Goal: Communication & Community: Answer question/provide support

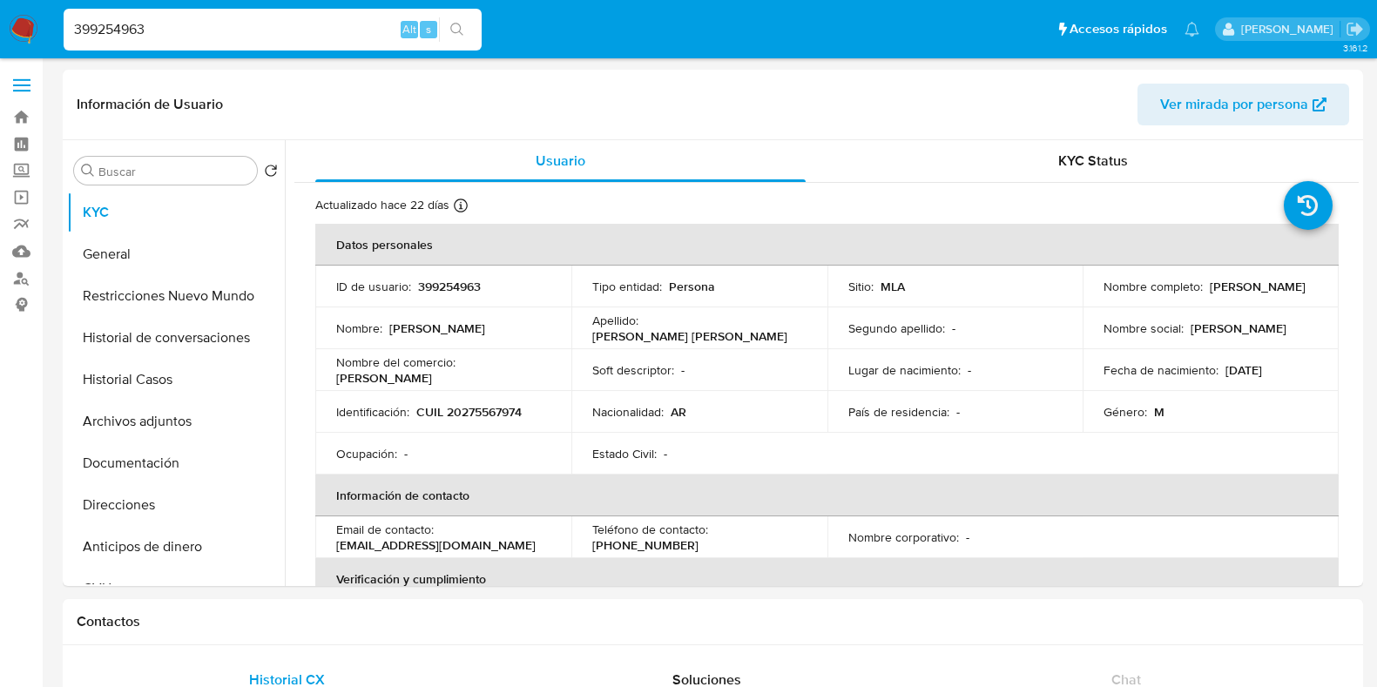
select select "10"
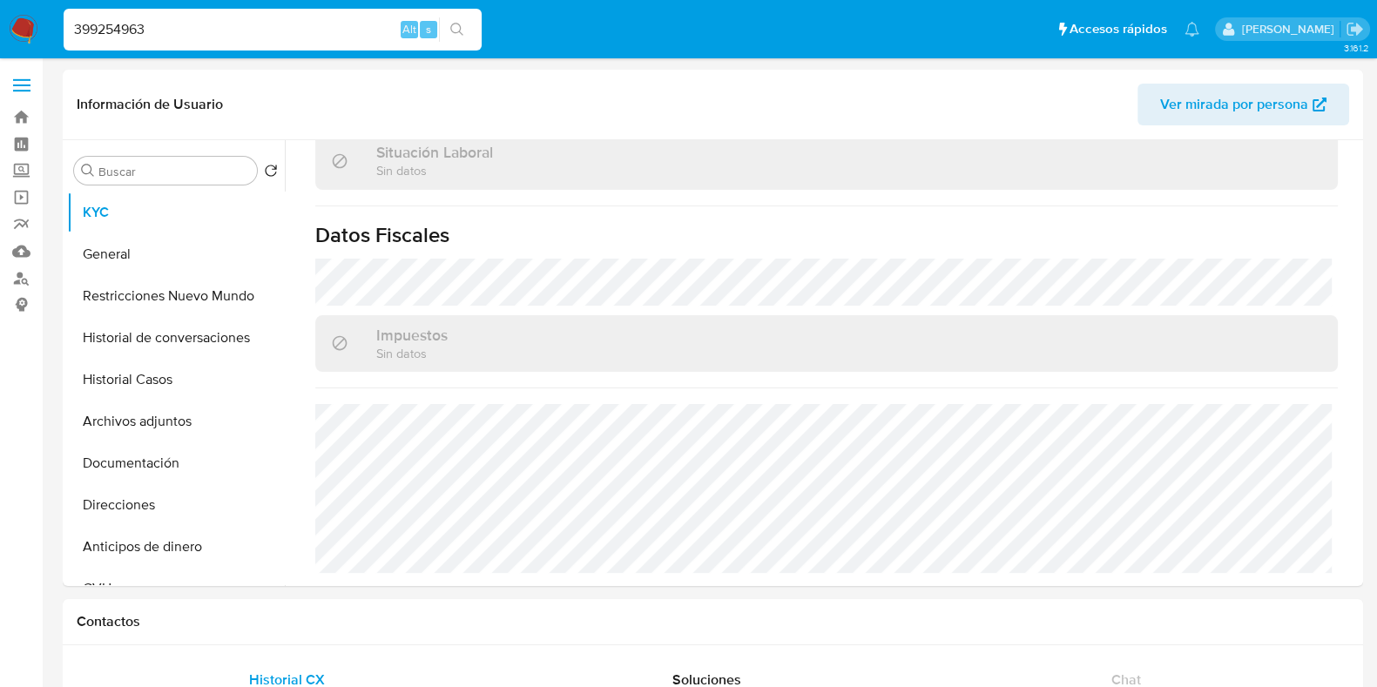
drag, startPoint x: 118, startPoint y: 31, endPoint x: 26, endPoint y: 18, distance: 93.2
click at [27, 19] on nav "Pausado Ver notificaciones 399254963 Alt s Accesos rápidos Presiona las siguien…" at bounding box center [688, 29] width 1377 height 58
click at [461, 24] on icon "search-icon" at bounding box center [457, 30] width 14 height 14
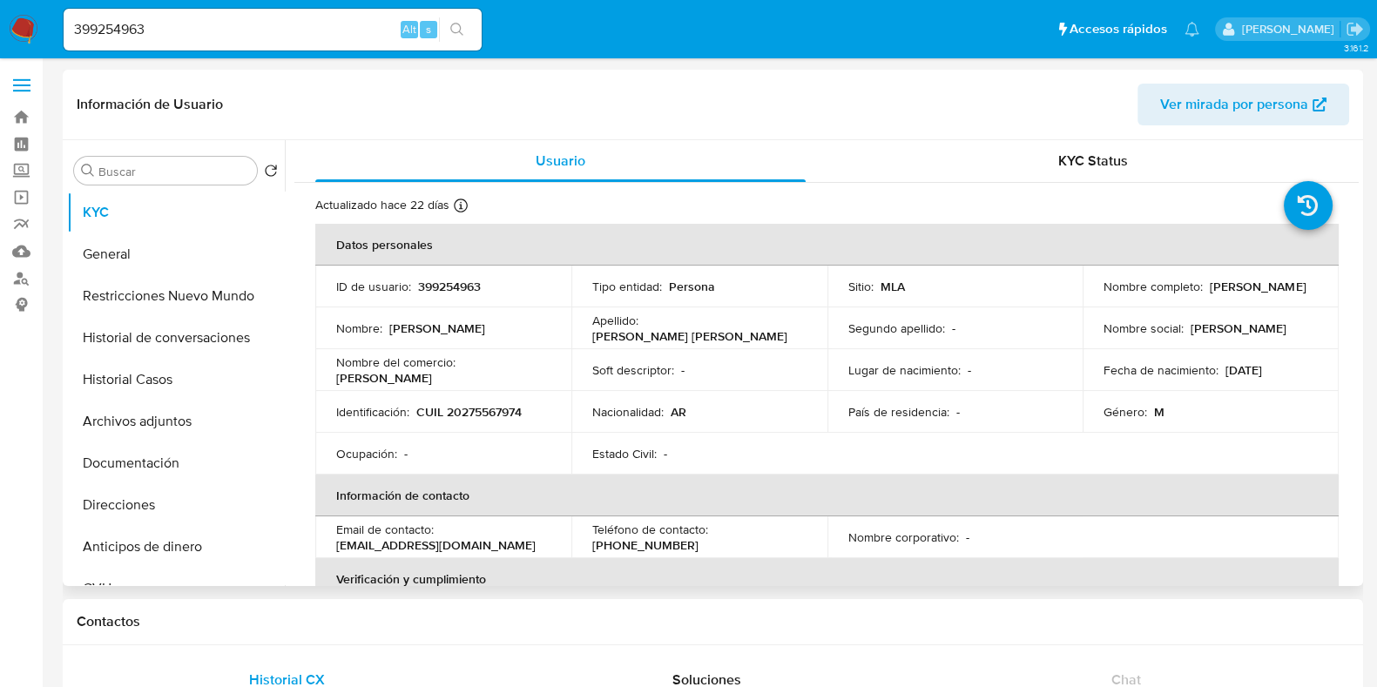
click at [468, 286] on p "399254963" at bounding box center [449, 287] width 63 height 16
copy p "399254963"
click at [499, 406] on p "CUIL 20275567974" at bounding box center [468, 412] width 105 height 16
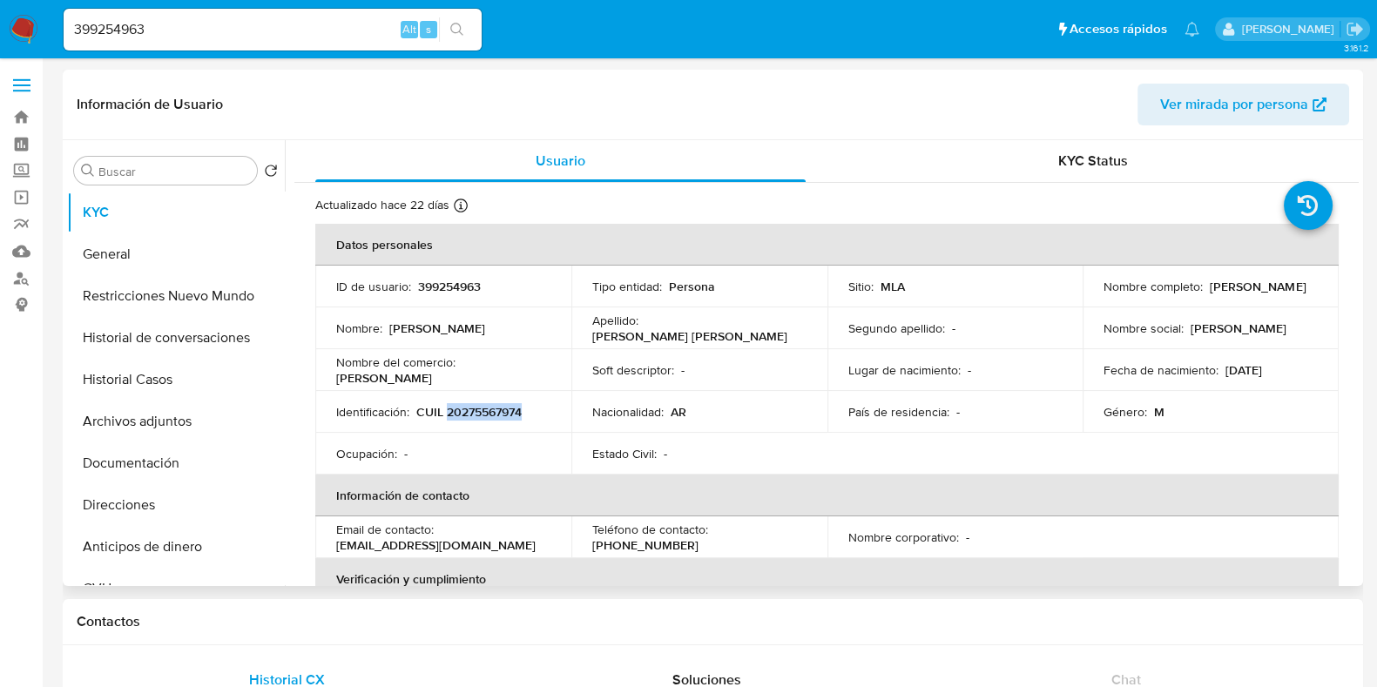
copy p "20275567974"
click at [188, 395] on button "Historial Casos" at bounding box center [169, 380] width 204 height 42
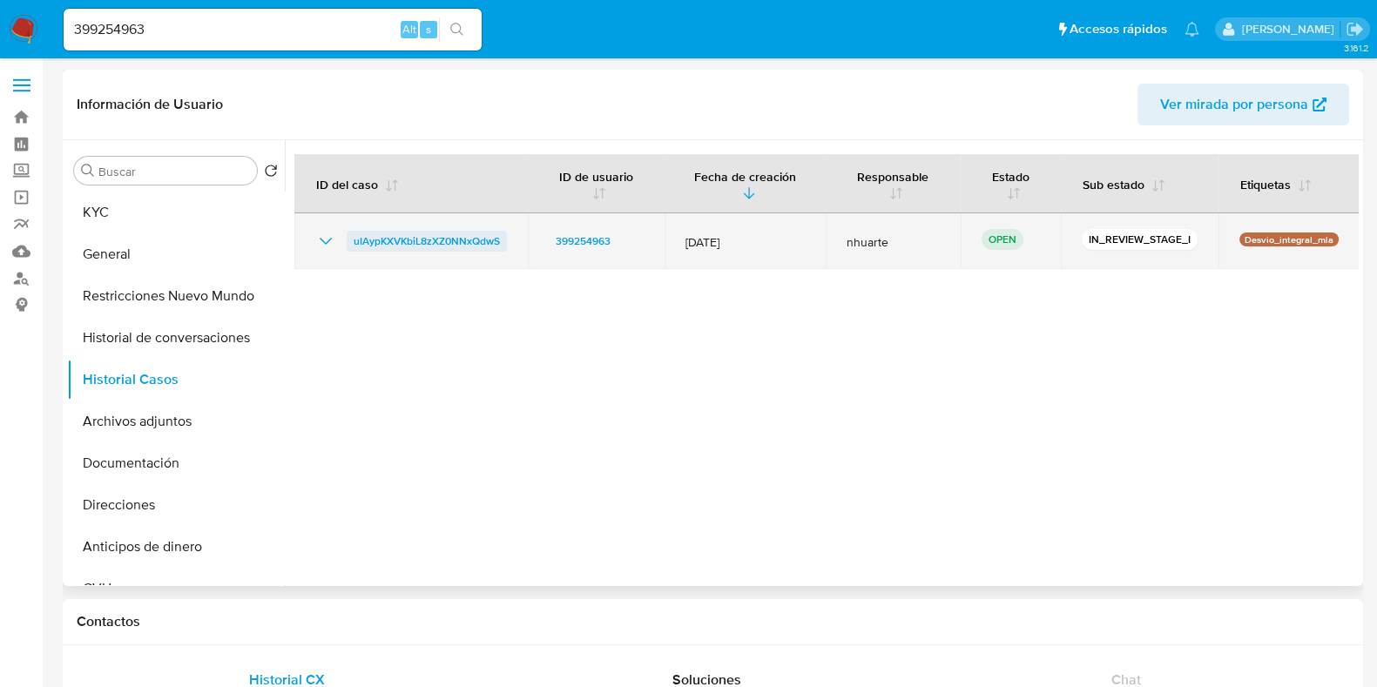
click at [432, 241] on span "uIAypKXVKbiL8zXZ0NNxQdwS" at bounding box center [426, 241] width 146 height 21
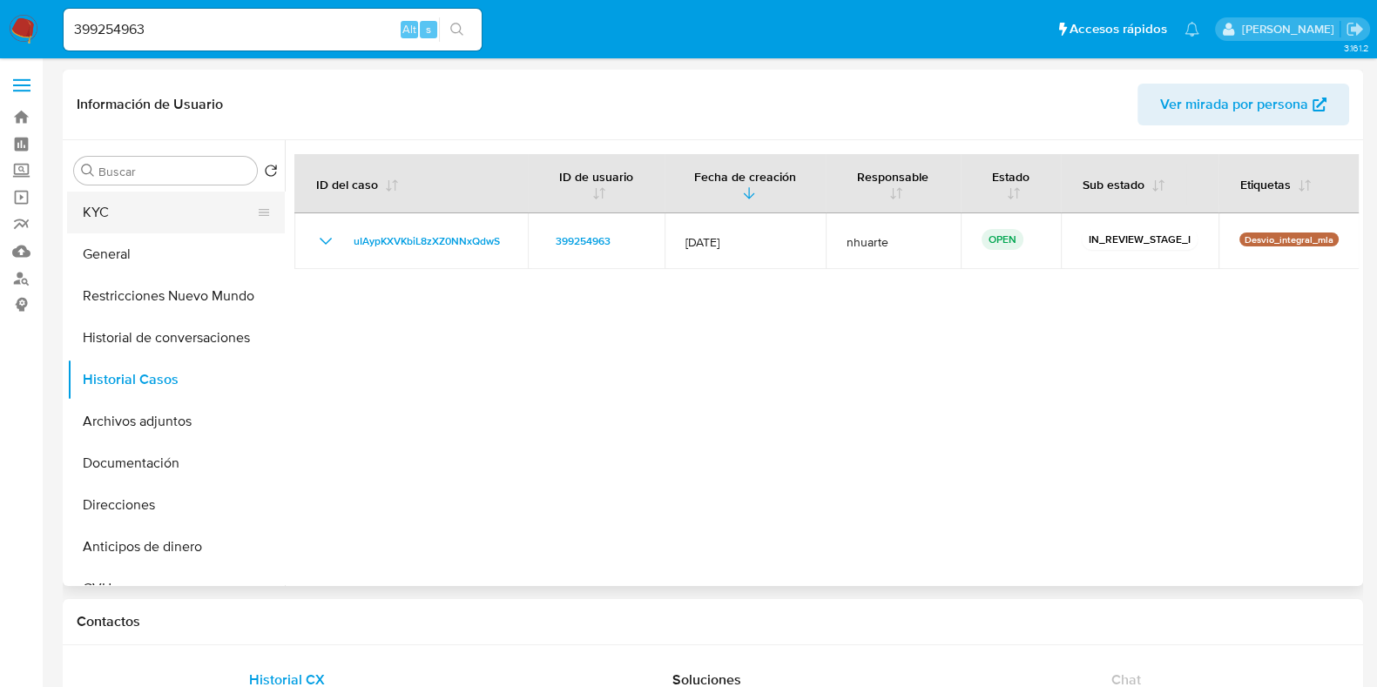
click at [180, 219] on button "KYC" at bounding box center [169, 213] width 204 height 42
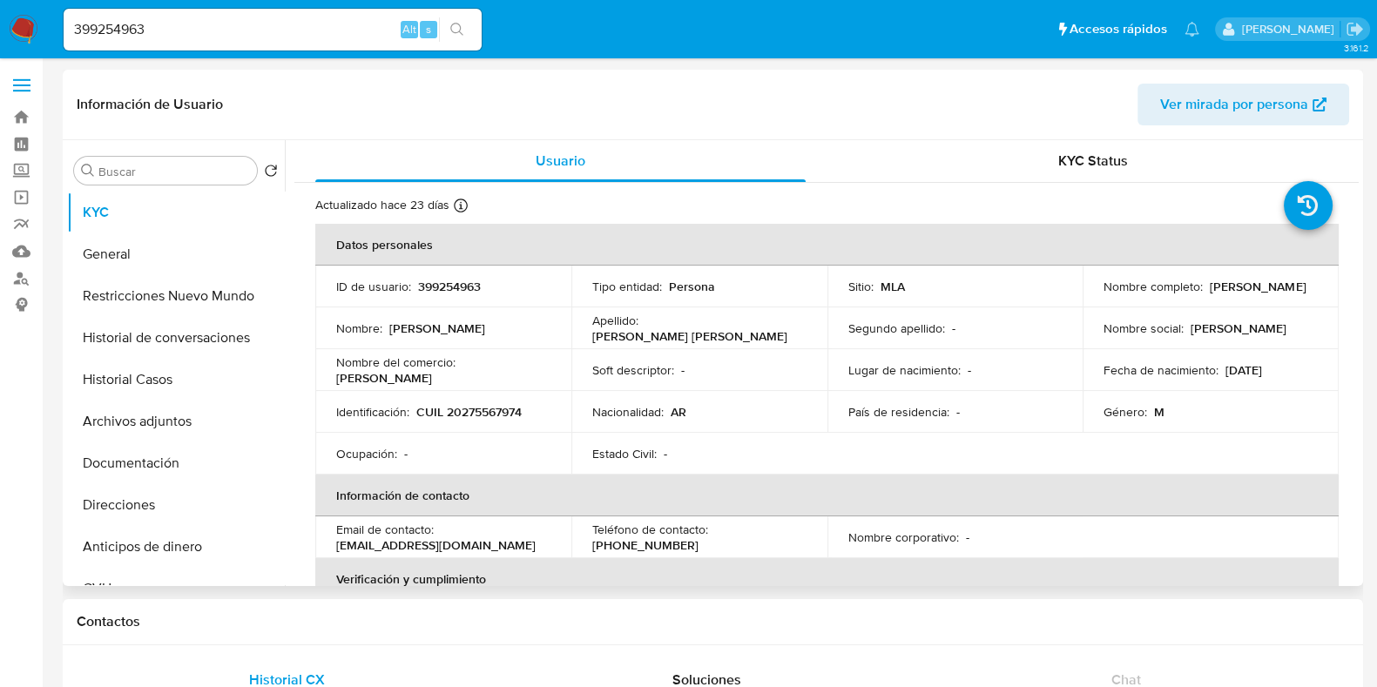
drag, startPoint x: 1103, startPoint y: 296, endPoint x: 1229, endPoint y: 296, distance: 126.2
click at [1229, 294] on p "[PERSON_NAME]" at bounding box center [1257, 287] width 96 height 16
drag, startPoint x: 1099, startPoint y: 293, endPoint x: 1292, endPoint y: 290, distance: 193.3
click at [1292, 290] on div "Nombre completo : [PERSON_NAME]" at bounding box center [1210, 287] width 214 height 16
copy p "[PERSON_NAME]"
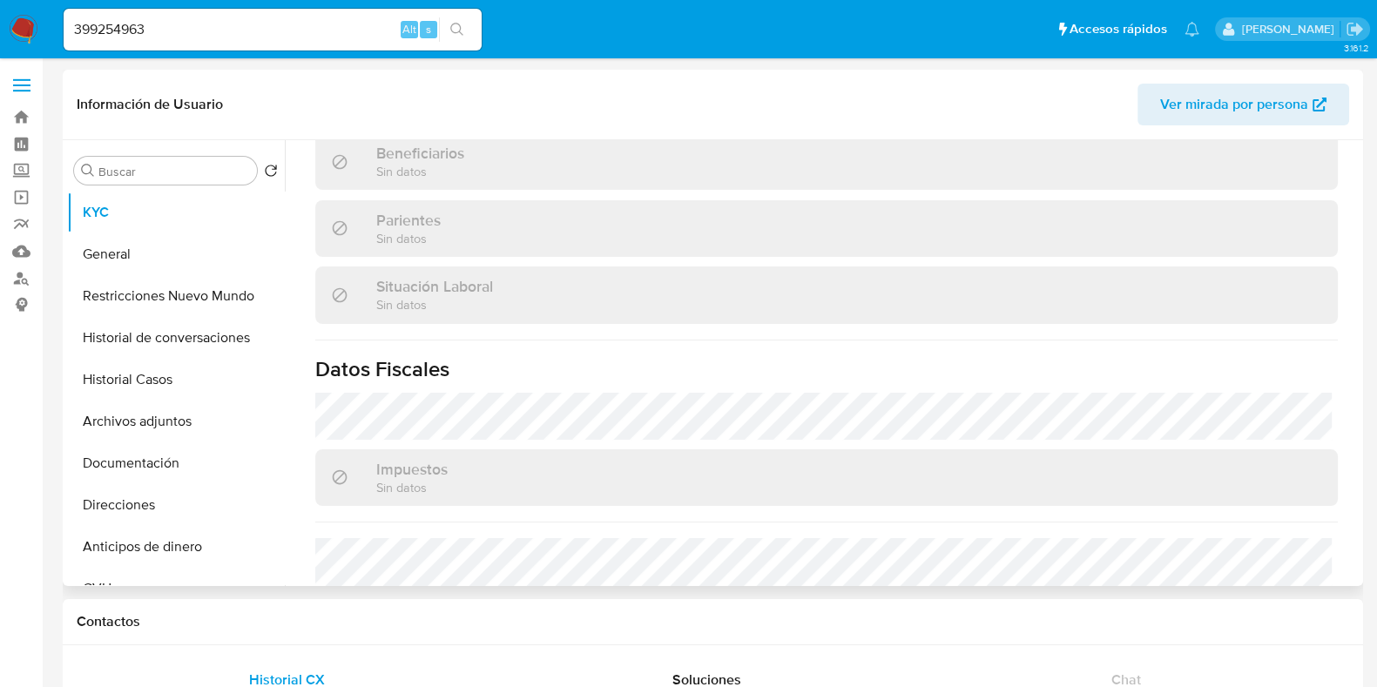
scroll to position [915, 0]
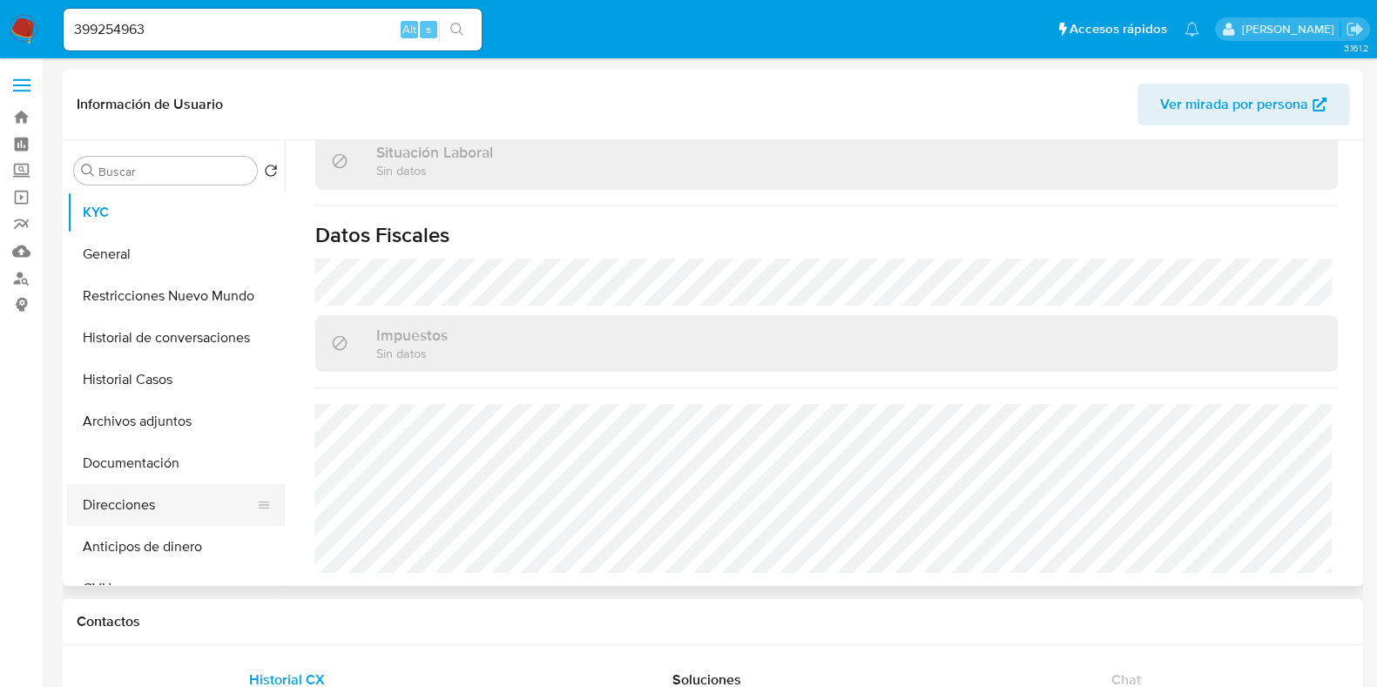
click at [209, 492] on button "Direcciones" at bounding box center [169, 505] width 204 height 42
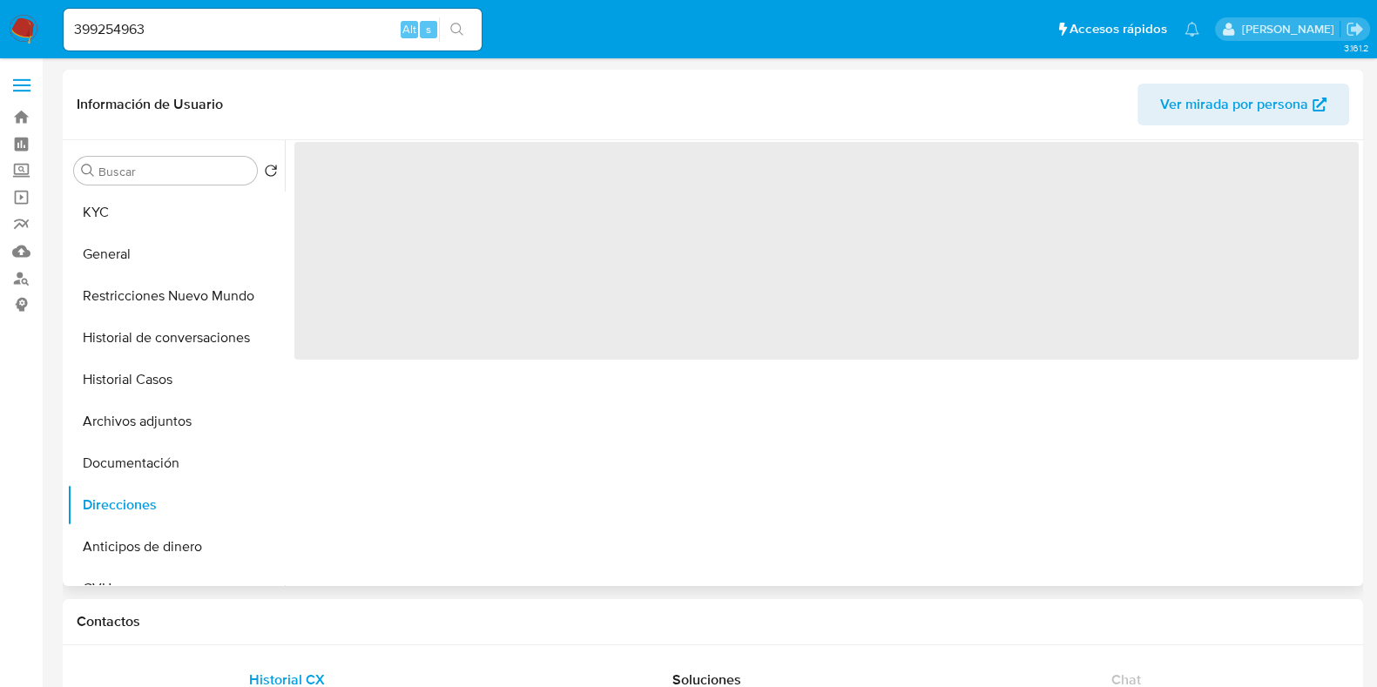
scroll to position [0, 0]
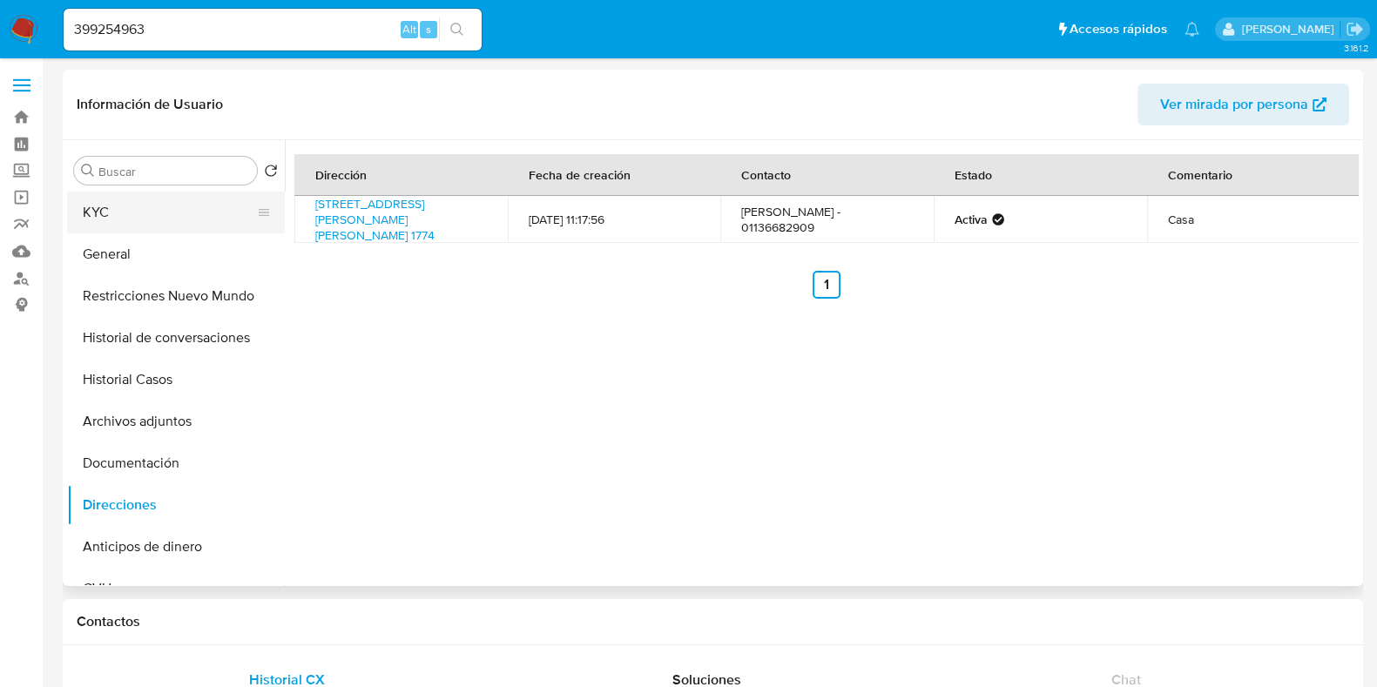
click at [174, 220] on button "KYC" at bounding box center [169, 213] width 204 height 42
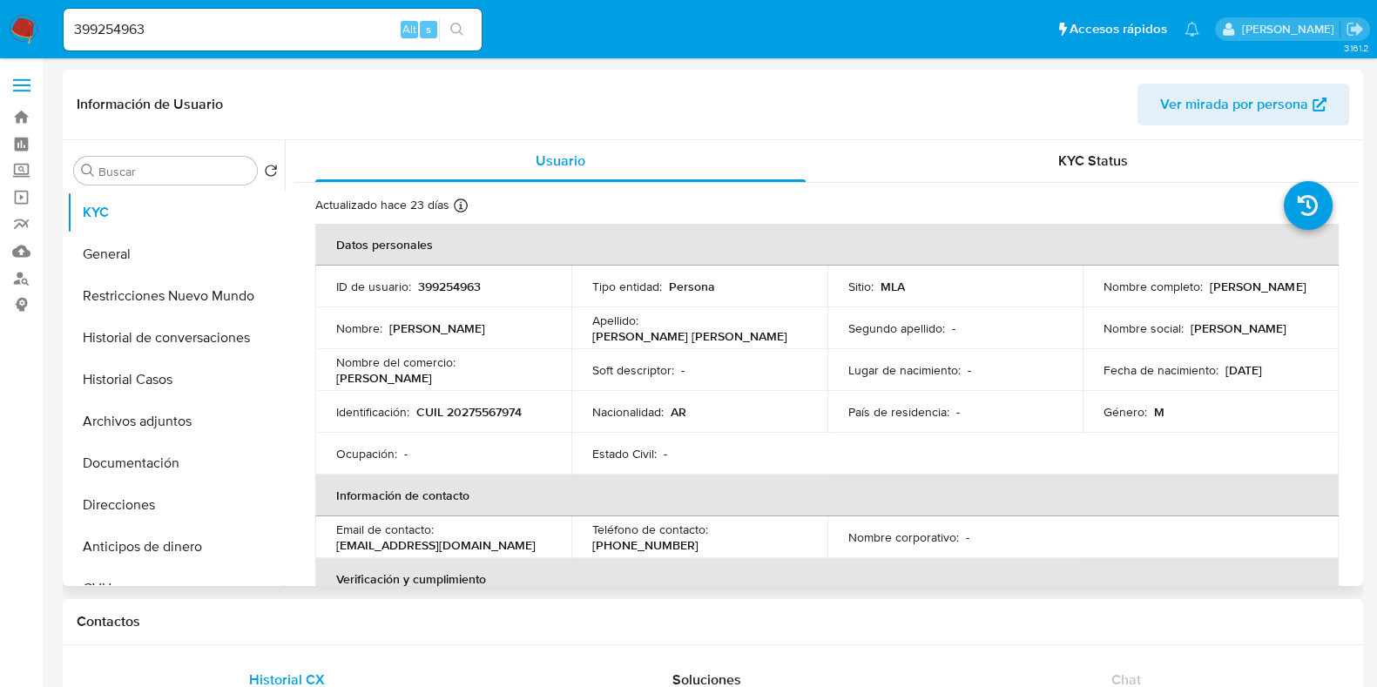
drag, startPoint x: 1101, startPoint y: 294, endPoint x: 1296, endPoint y: 288, distance: 195.1
click at [1296, 288] on div "Nombre completo : [PERSON_NAME]" at bounding box center [1210, 287] width 214 height 16
copy p "[PERSON_NAME]"
click at [144, 498] on button "Direcciones" at bounding box center [169, 505] width 204 height 42
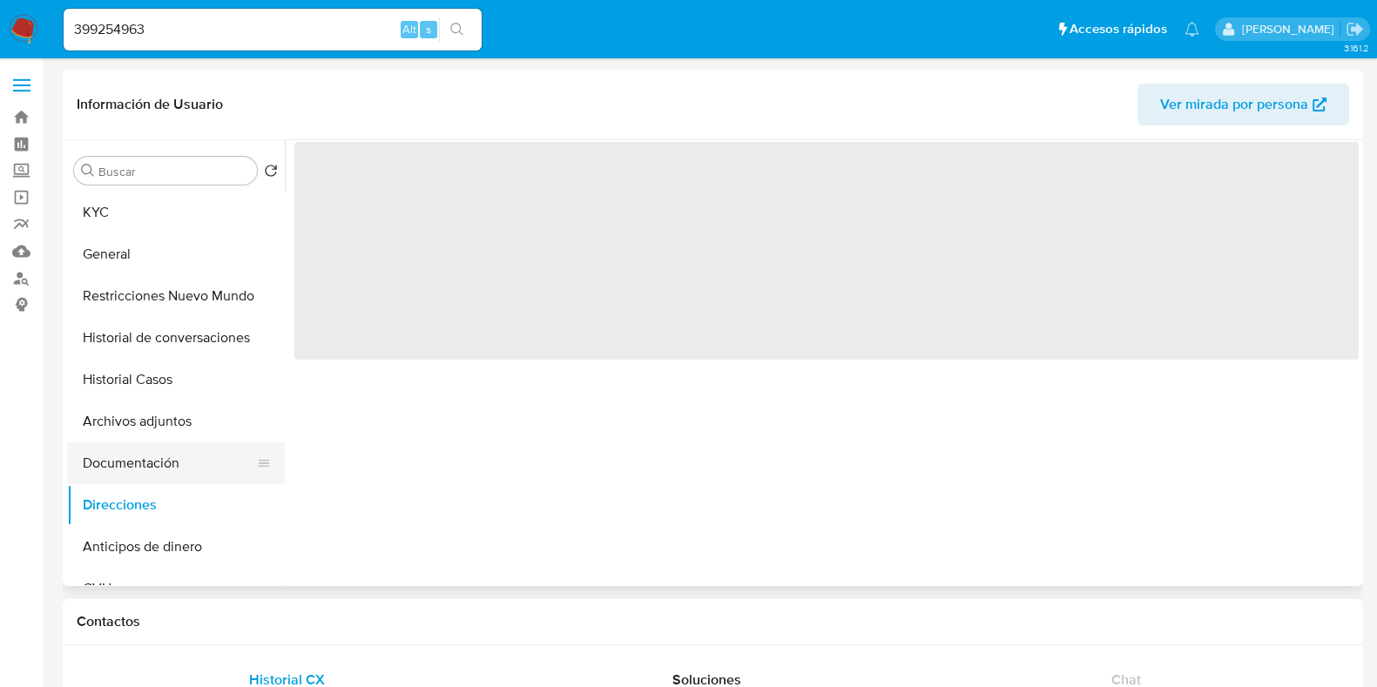
click at [152, 468] on button "Documentación" at bounding box center [169, 463] width 204 height 42
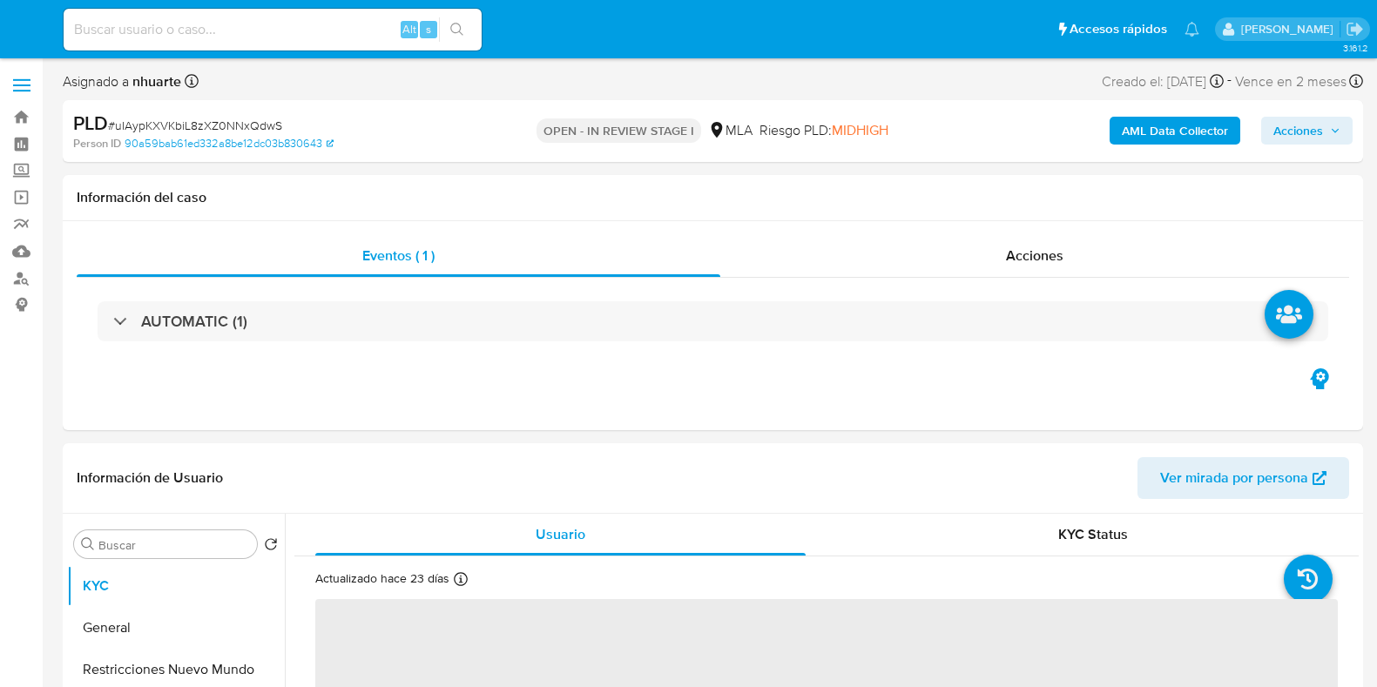
select select "10"
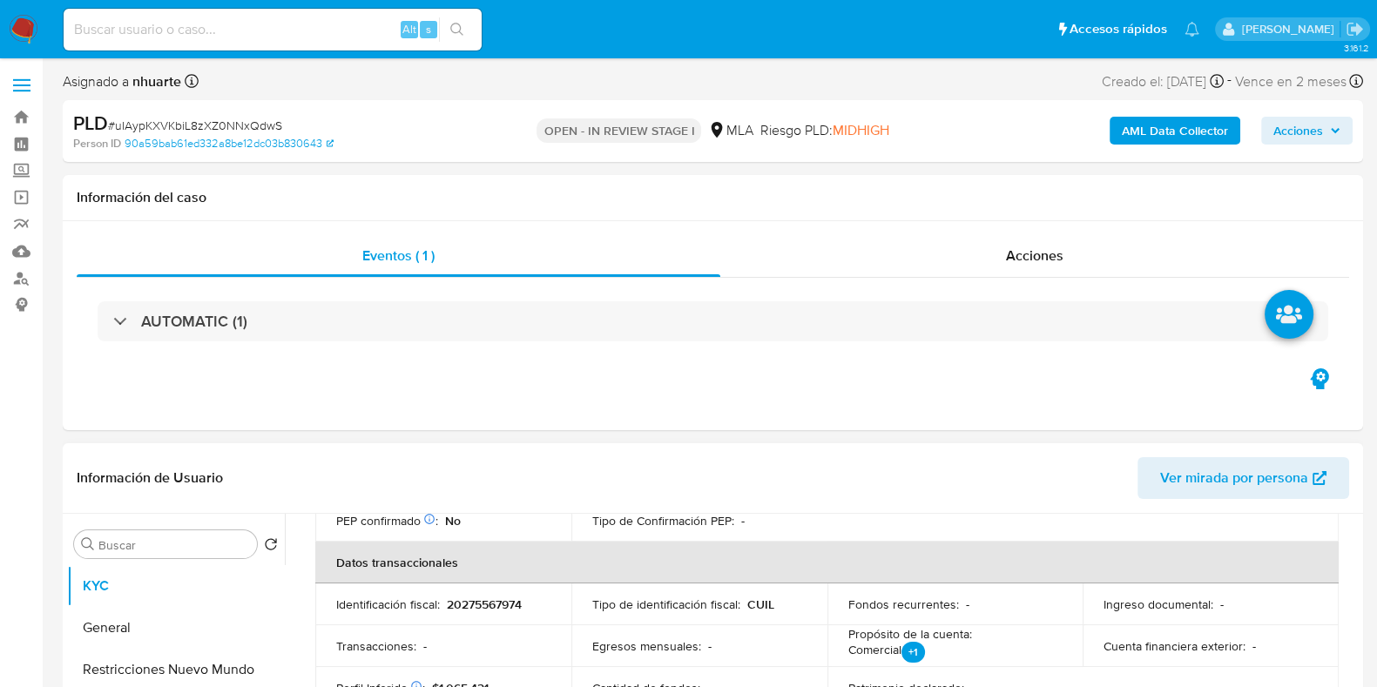
scroll to position [544, 0]
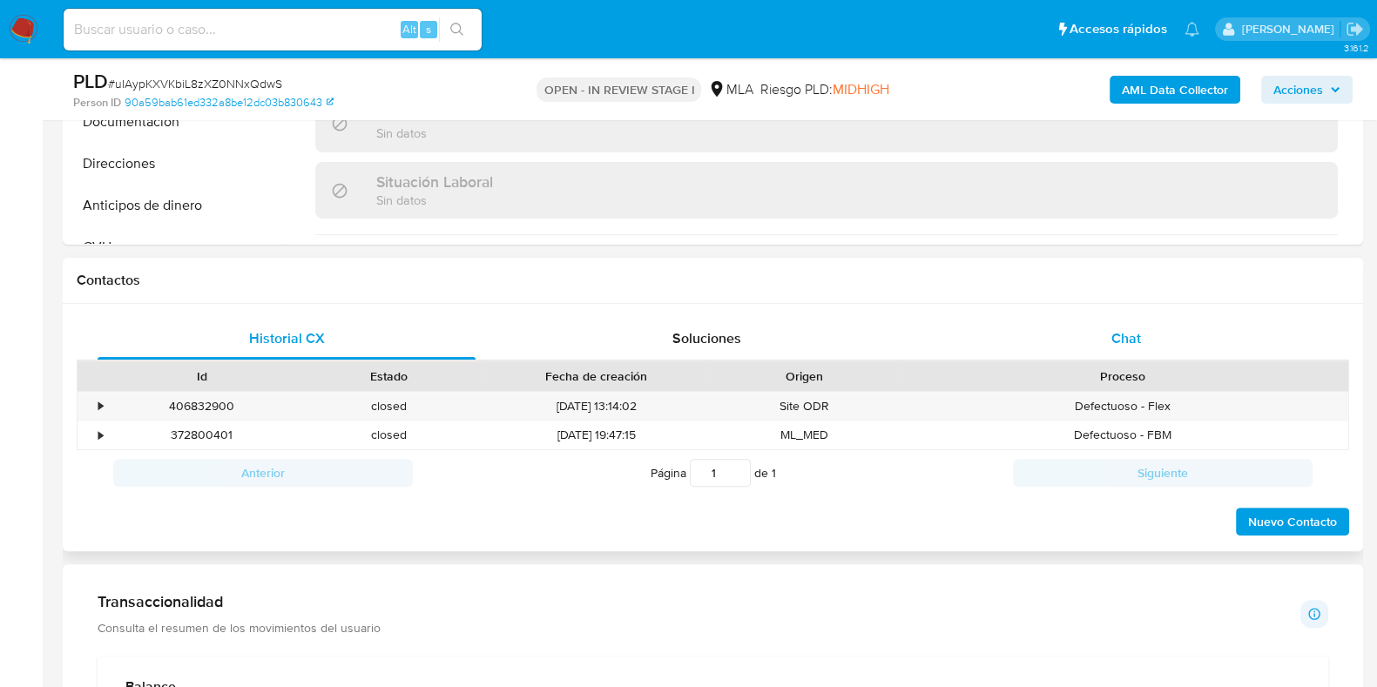
click at [1135, 324] on div "Chat" at bounding box center [1126, 339] width 378 height 42
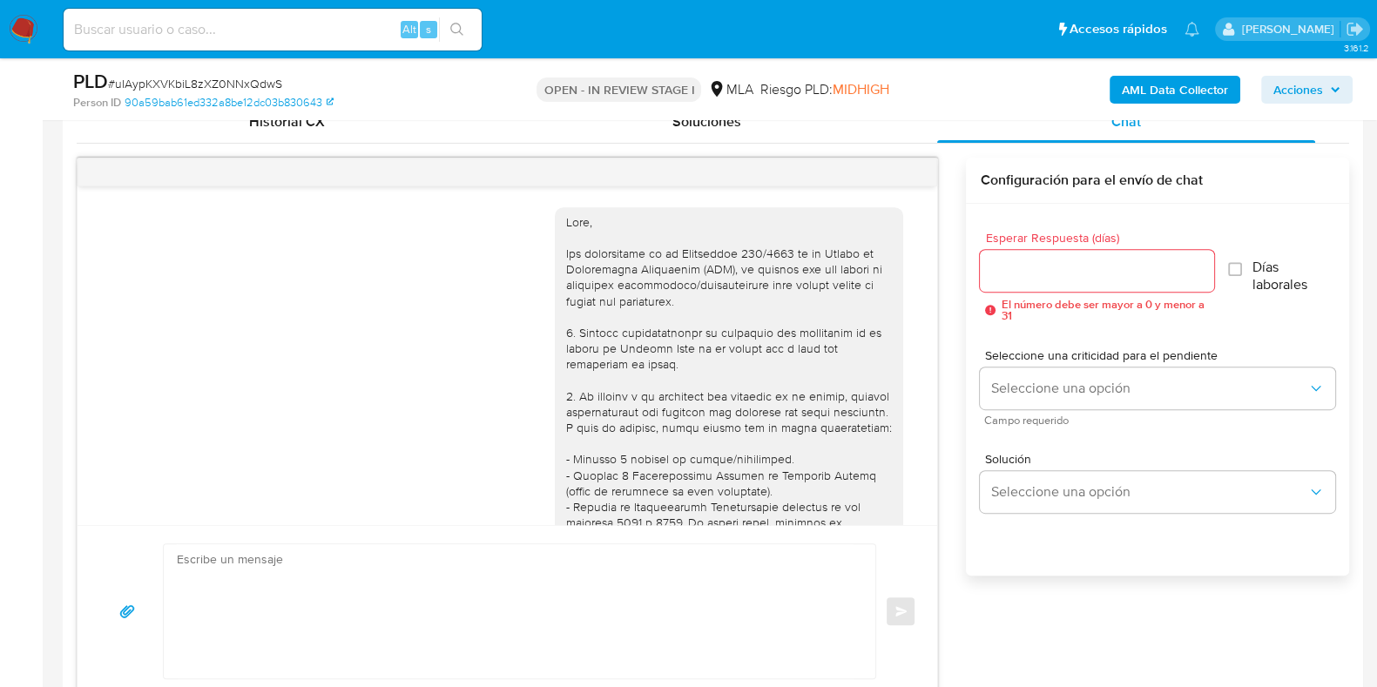
scroll to position [941, 0]
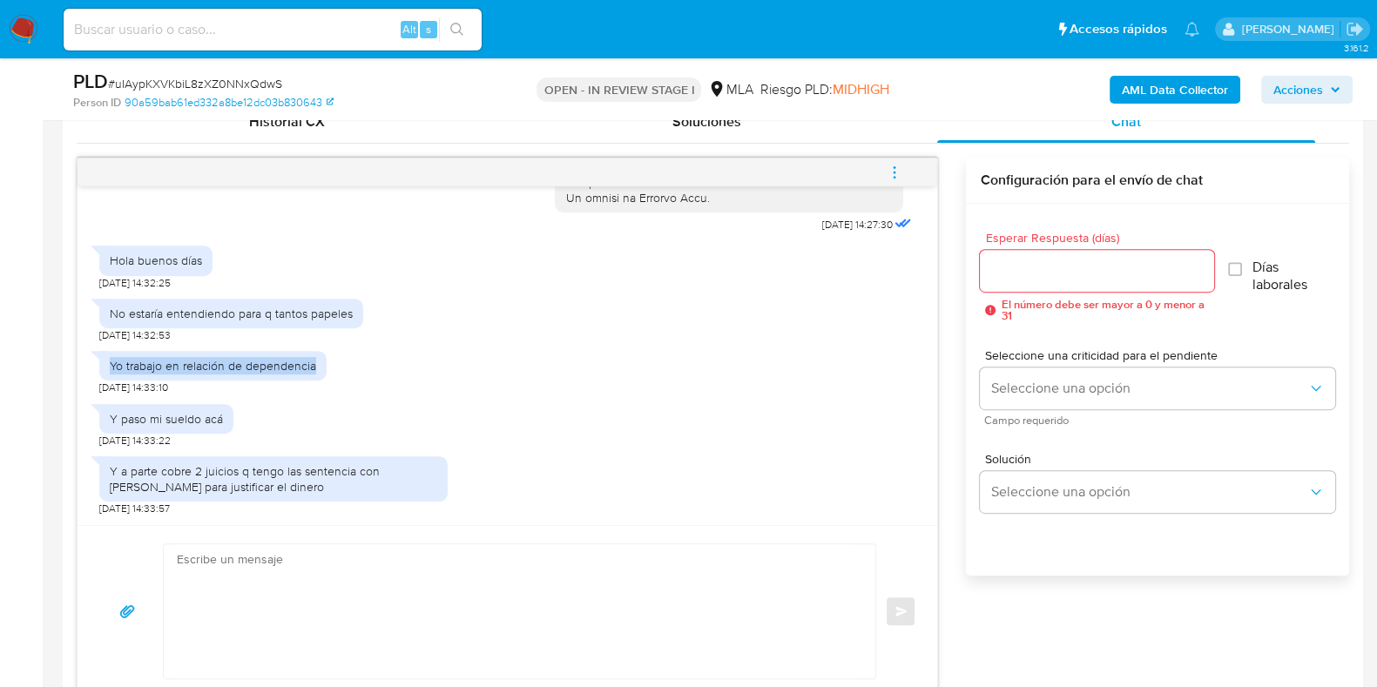
drag, startPoint x: 111, startPoint y: 364, endPoint x: 319, endPoint y: 363, distance: 207.2
click at [319, 363] on div "Yo trabajo en relación de dependencia" at bounding box center [212, 366] width 227 height 30
drag, startPoint x: 112, startPoint y: 420, endPoint x: 221, endPoint y: 419, distance: 108.8
click at [221, 419] on div "Y paso mi sueldo acá" at bounding box center [166, 419] width 113 height 16
copy div "Y paso mi sueldo acá"
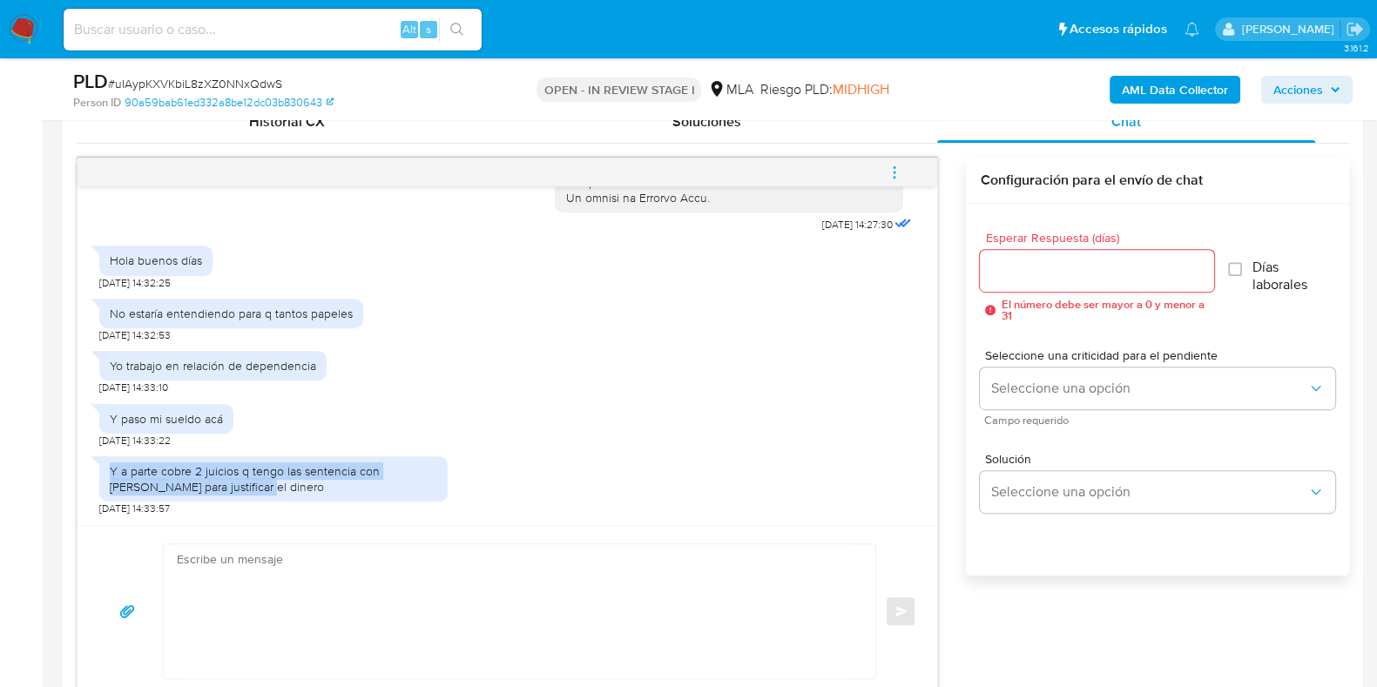
drag, startPoint x: 112, startPoint y: 468, endPoint x: 222, endPoint y: 486, distance: 111.2
click at [222, 486] on div "Y a parte cobre 2 juicios q tengo las sentencia con Migo para justificar el din…" at bounding box center [273, 478] width 327 height 31
copy div "Y a parte cobre 2 juicios q tengo las sentencia con Migo para justificar el din…"
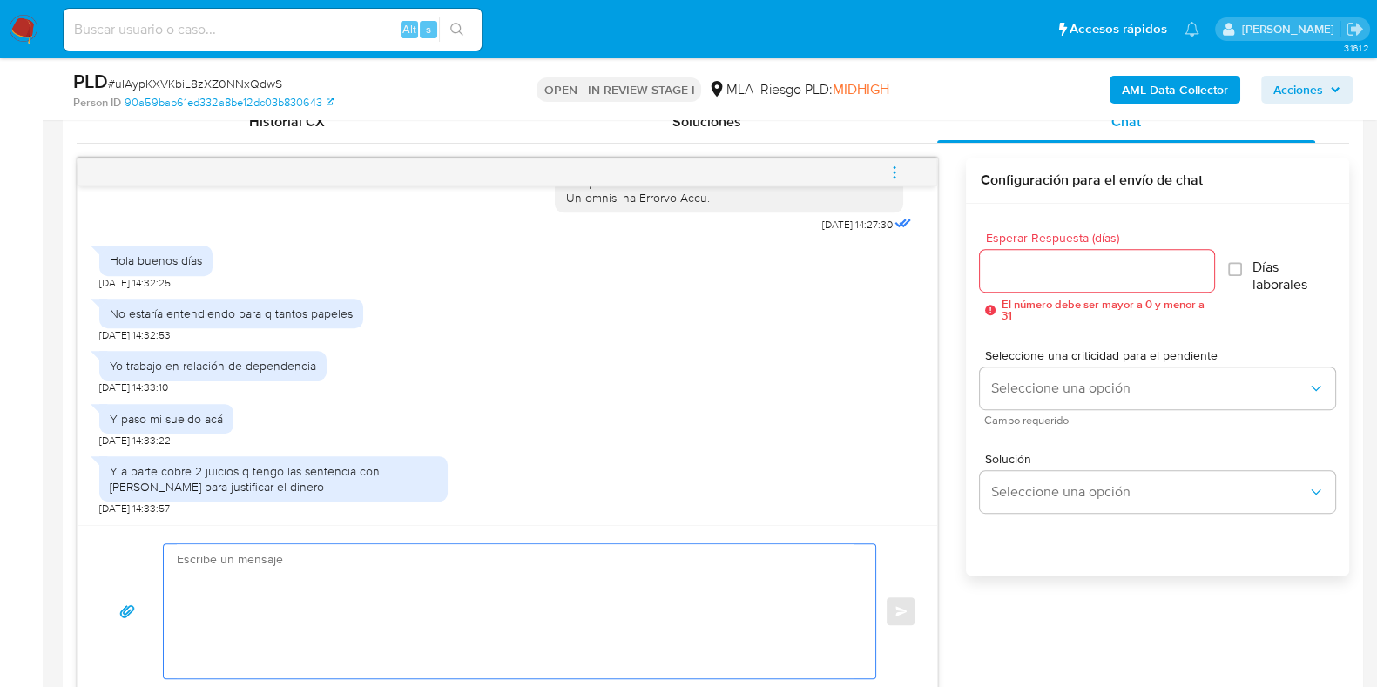
paste textarea "Hola, ¡Muchas gracias por tu respuesta! Confirmamos la recepción de la document…"
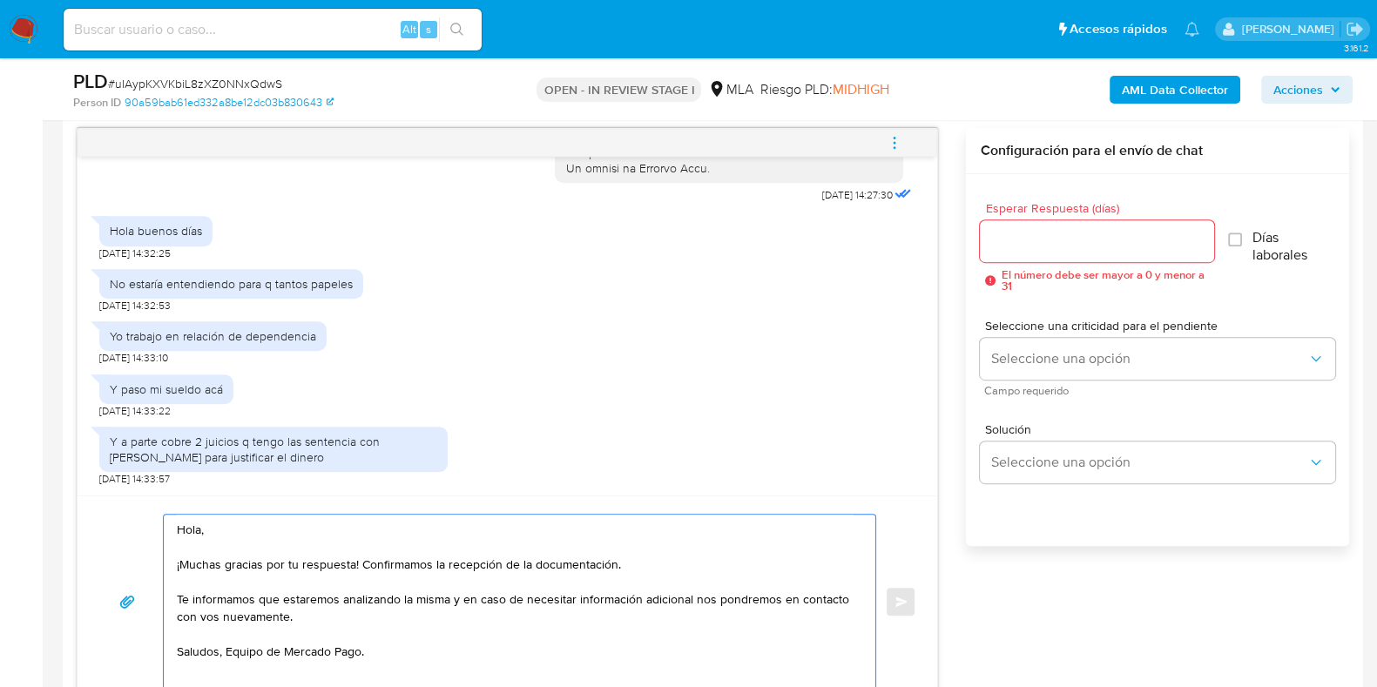
scroll to position [6, 0]
drag, startPoint x: 361, startPoint y: 549, endPoint x: 655, endPoint y: 555, distance: 293.5
click at [655, 555] on textarea "Hola, ¡Muchas gracias por tu respuesta! Confirmamos la recepción de la document…" at bounding box center [515, 602] width 677 height 174
type textarea "Hola, ¡Muchas gracias por tu respuesta! Te informamos que estaremos analizando …"
click at [1064, 230] on input "Esperar Respuesta (días)" at bounding box center [1096, 241] width 233 height 23
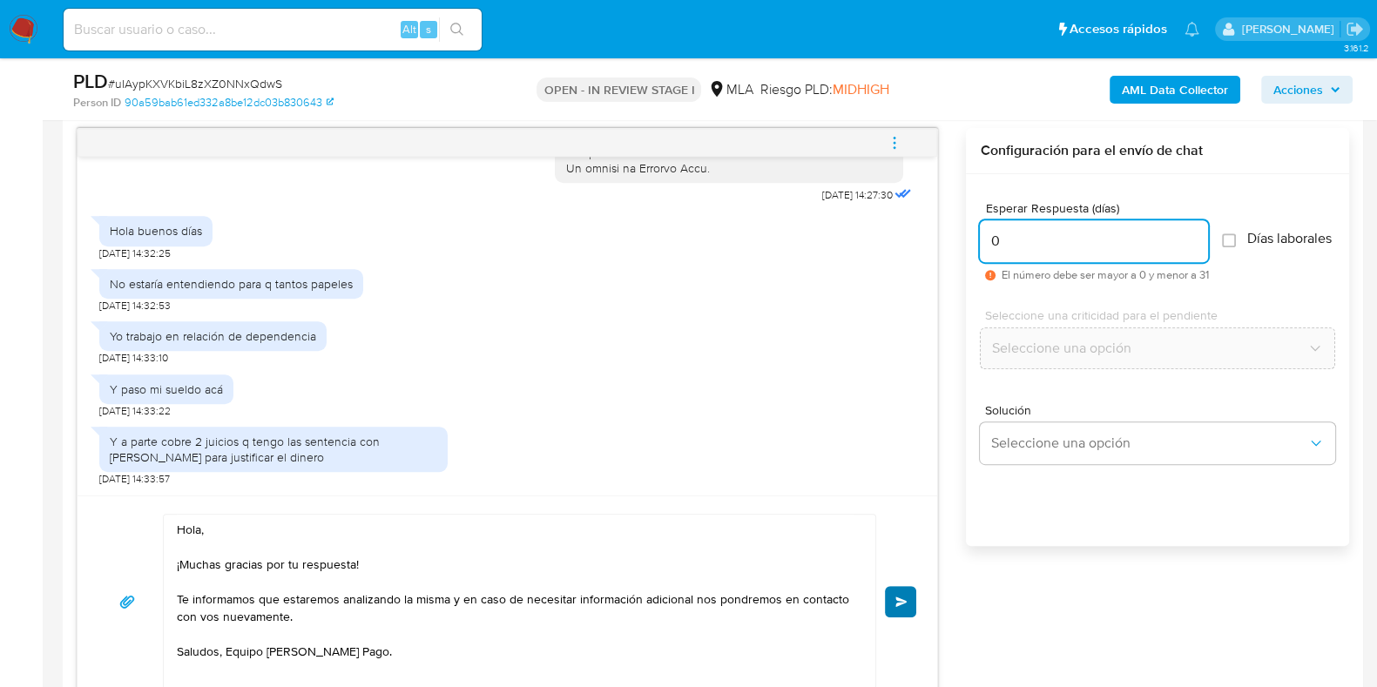
type input "0"
click at [910, 587] on button "Enviar" at bounding box center [900, 601] width 31 height 31
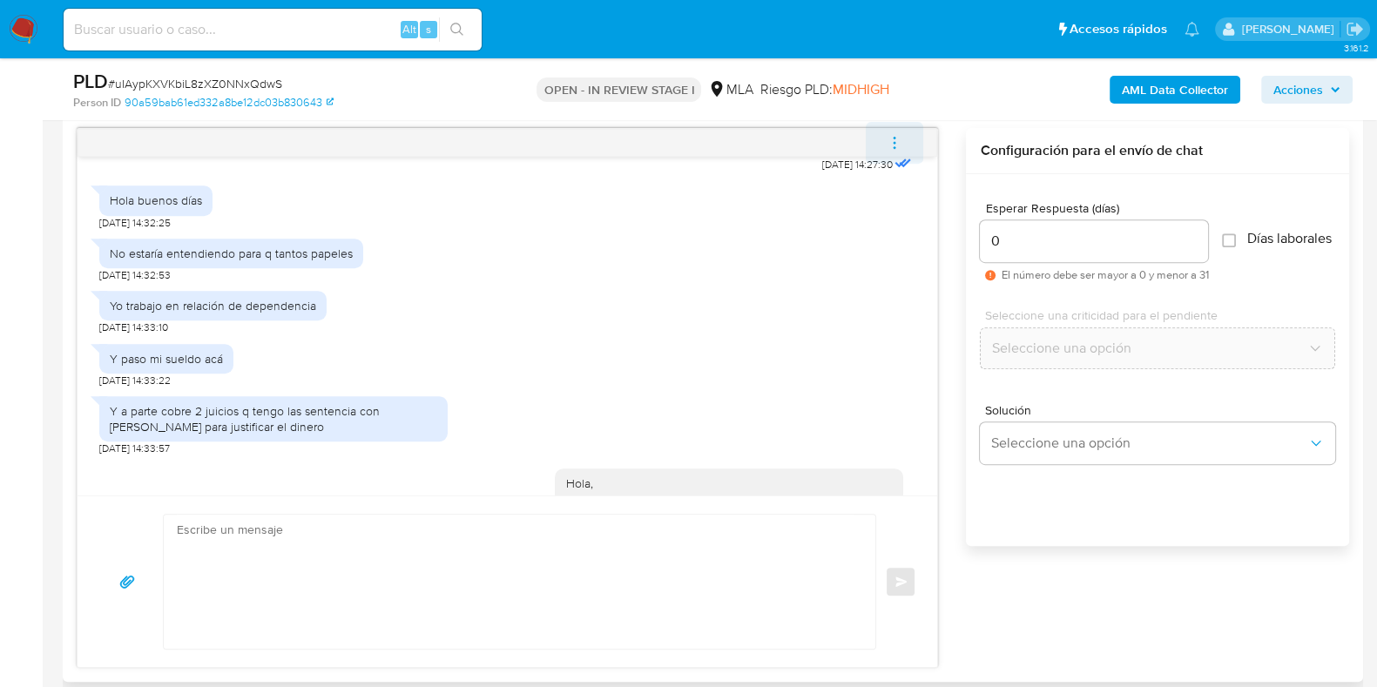
scroll to position [1150, 0]
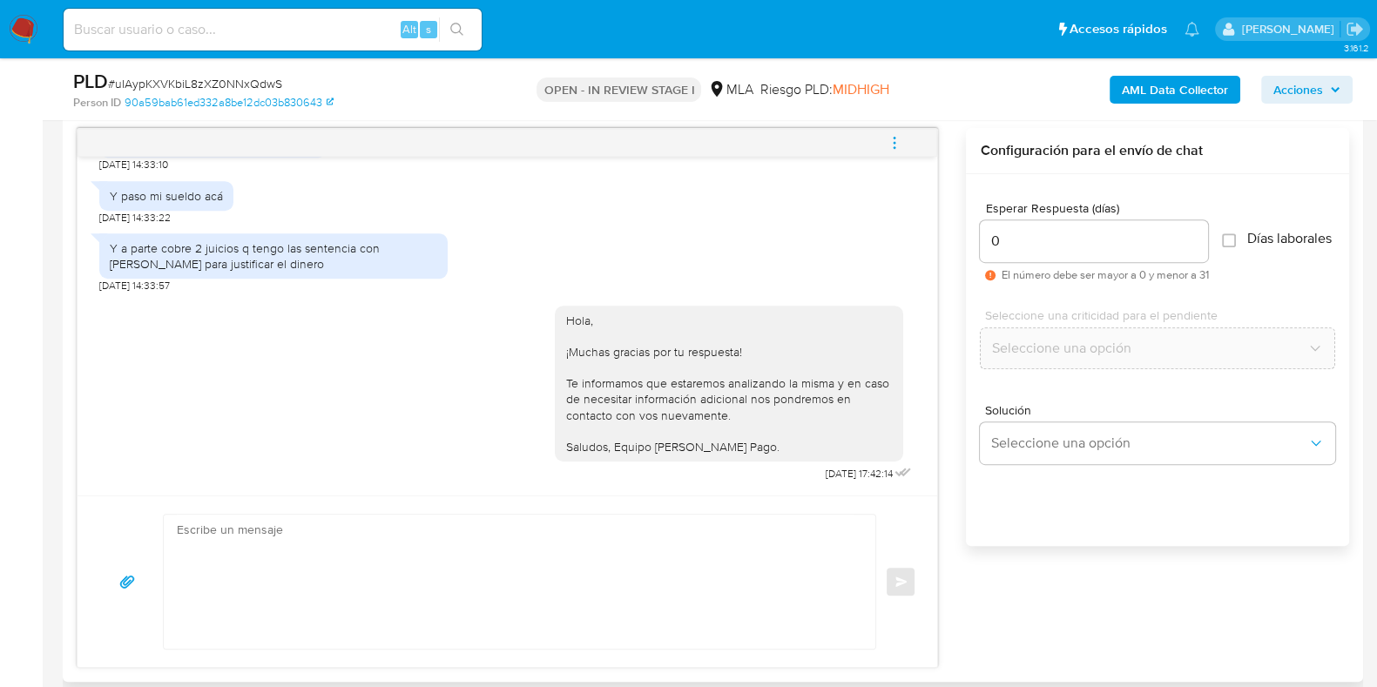
click at [895, 139] on icon "menu-action" at bounding box center [894, 143] width 16 height 16
click at [899, 145] on icon "menu-action" at bounding box center [894, 143] width 16 height 16
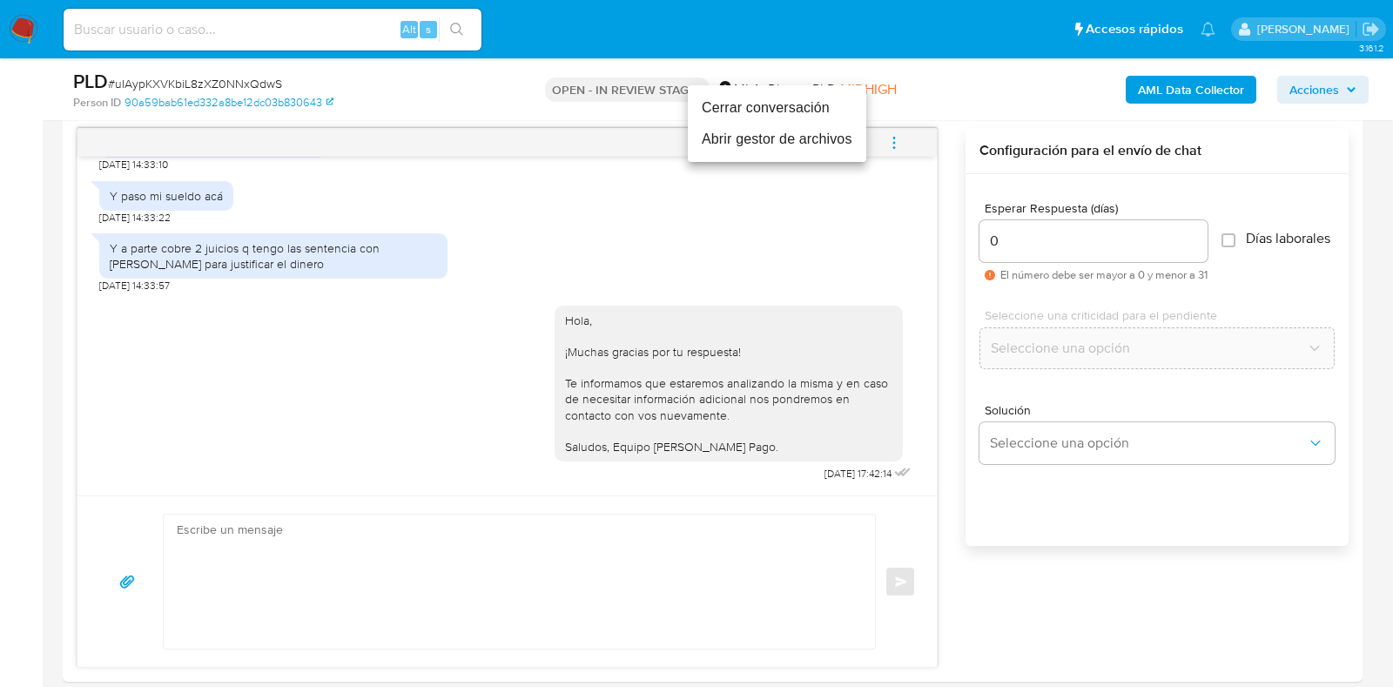
click at [808, 98] on li "Cerrar conversación" at bounding box center [777, 107] width 178 height 31
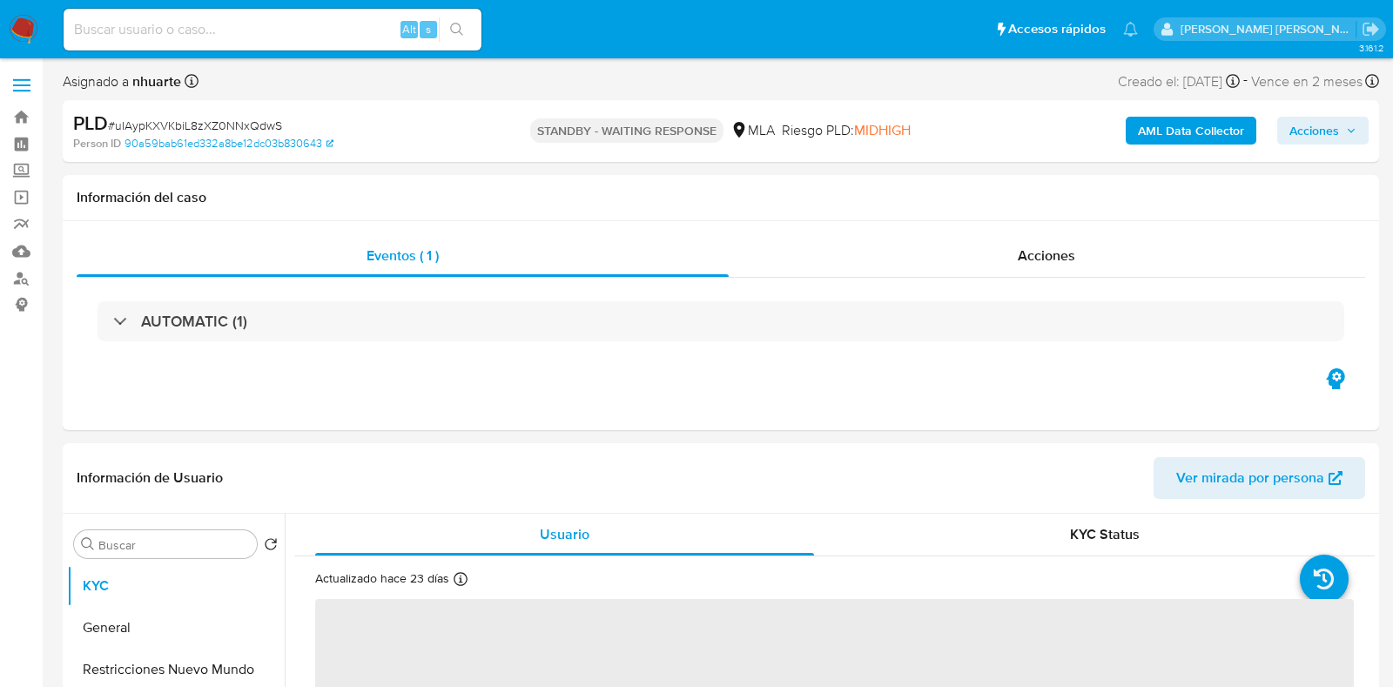
select select "10"
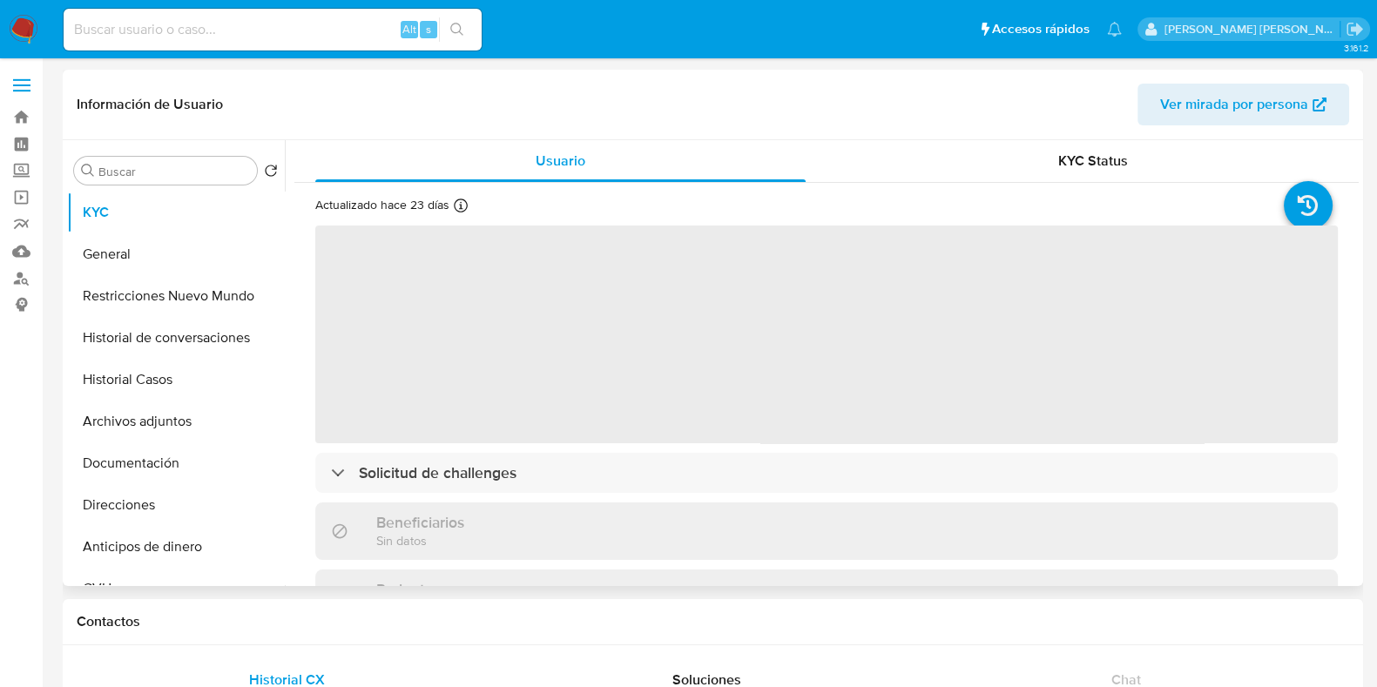
drag, startPoint x: 171, startPoint y: 463, endPoint x: 314, endPoint y: 437, distance: 146.0
click at [171, 464] on button "Documentación" at bounding box center [176, 463] width 218 height 42
select select "10"
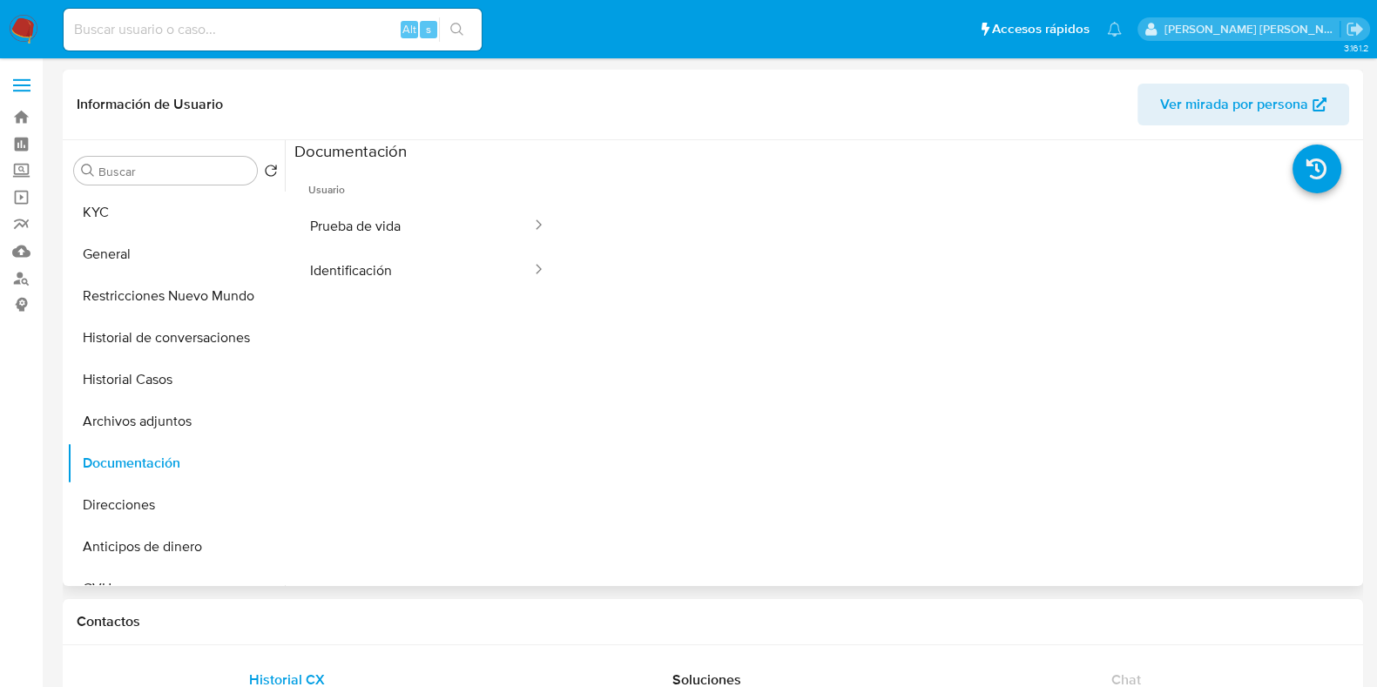
click at [371, 205] on button "Prueba de vida" at bounding box center [413, 226] width 239 height 44
